Goal: Find specific page/section: Find specific page/section

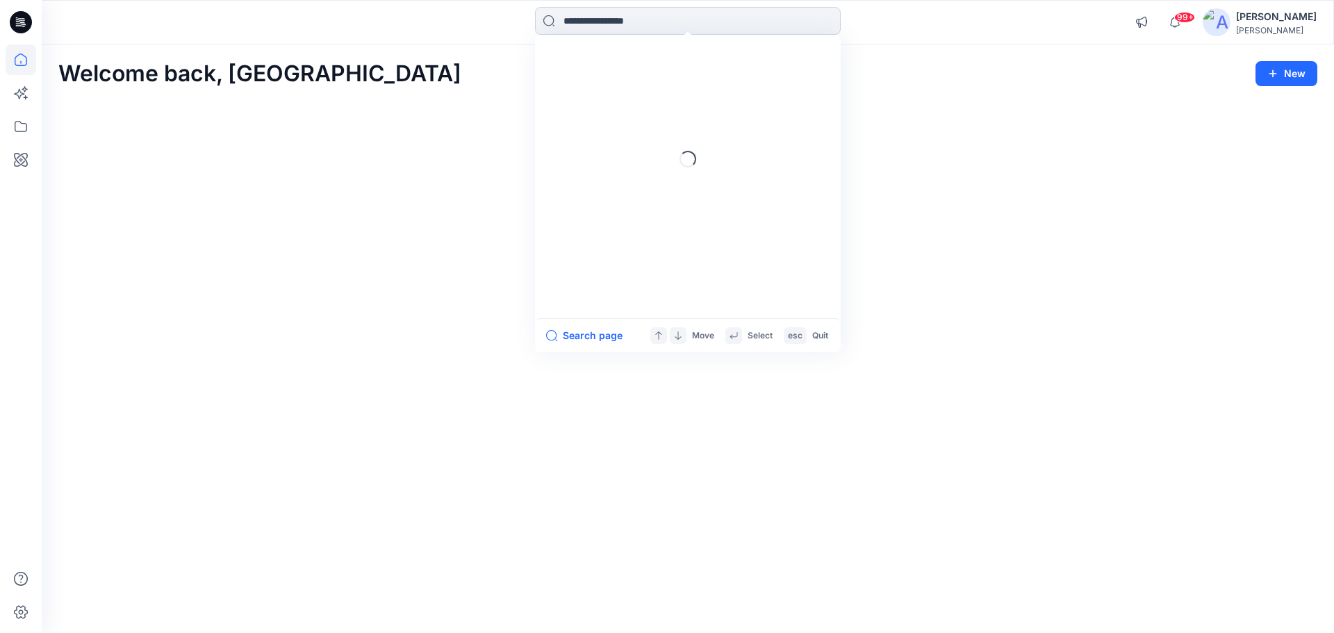
click at [624, 26] on input at bounding box center [688, 21] width 306 height 28
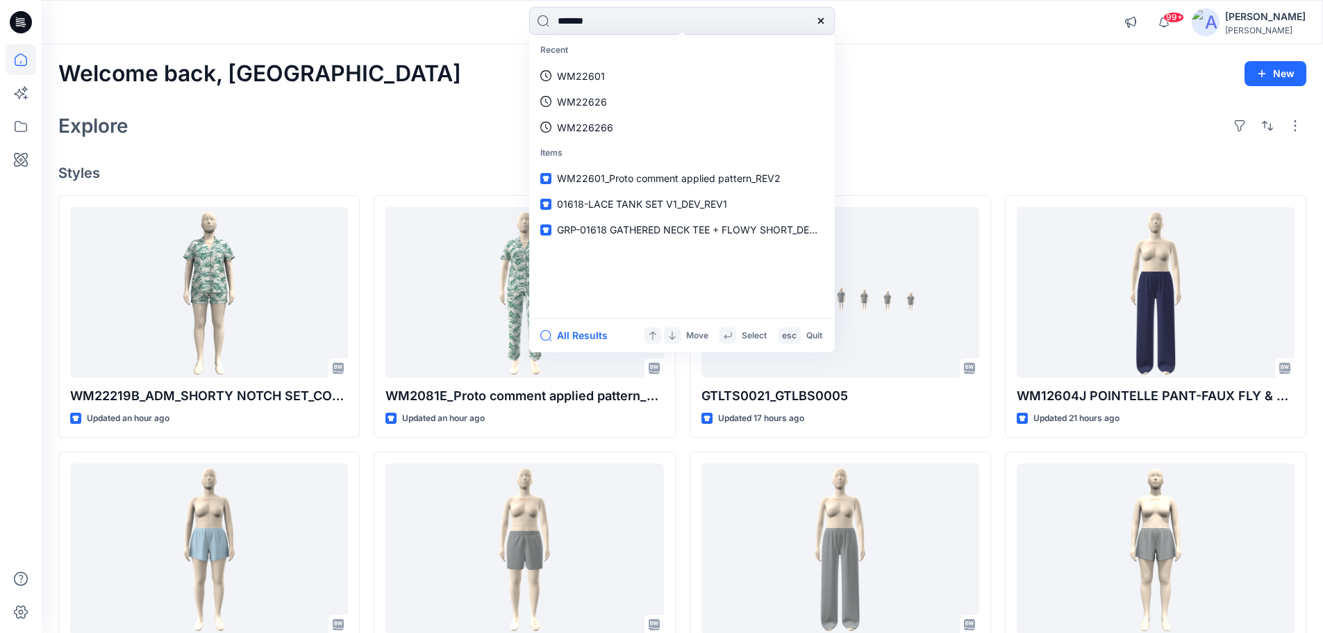
type input "*******"
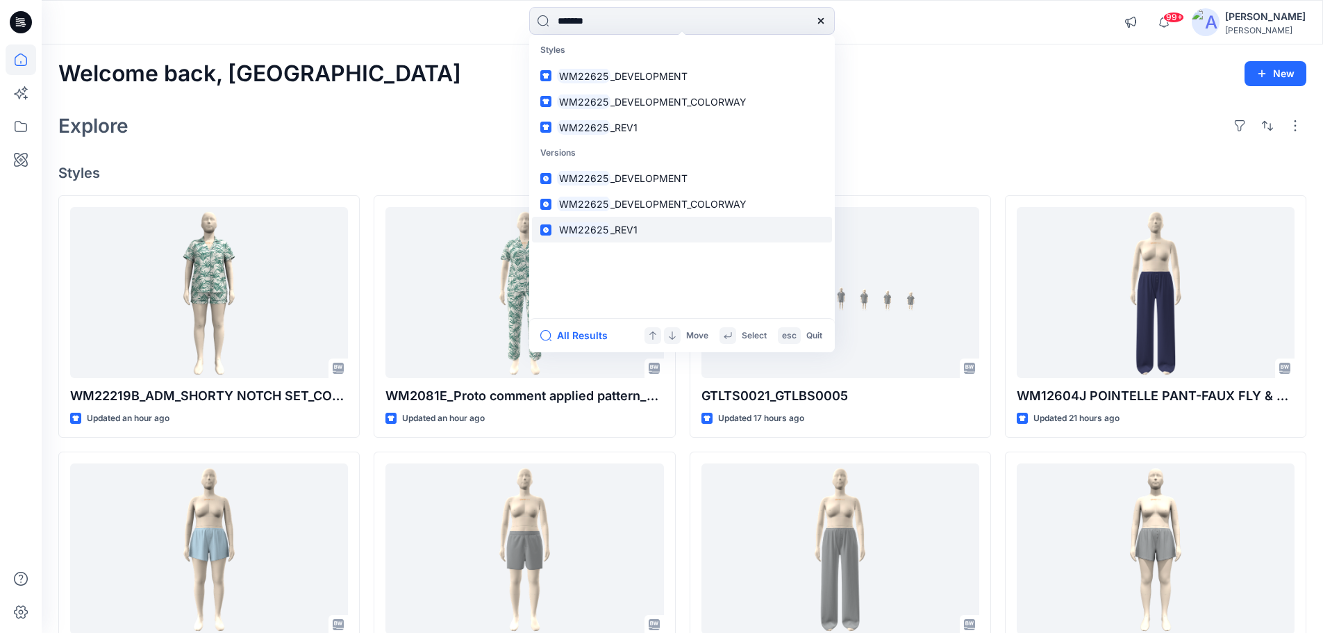
click at [606, 232] on mark "WM22625" at bounding box center [583, 230] width 53 height 16
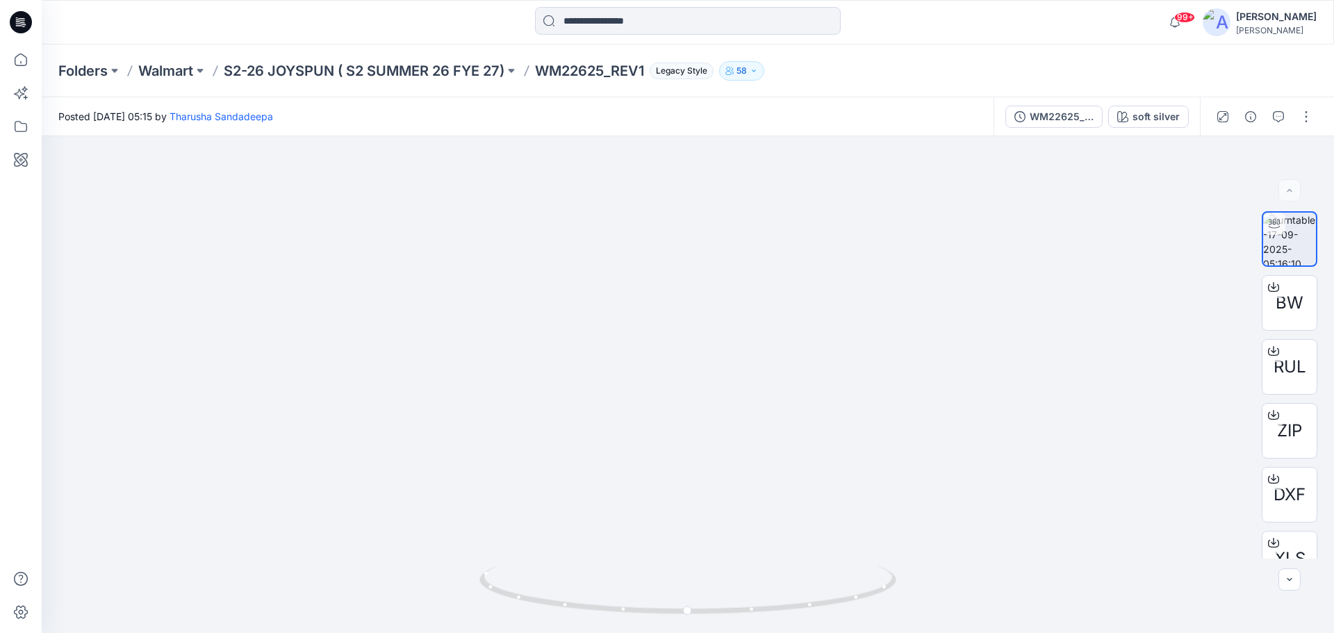
click at [737, 4] on div "99+ Notifications Lakshani Silva shared WM2081E_Proto comment applied pattern_R…" at bounding box center [688, 22] width 1292 height 44
drag, startPoint x: 800, startPoint y: 387, endPoint x: 659, endPoint y: 421, distance: 144.4
click at [659, 421] on img at bounding box center [687, 184] width 513 height 898
